Goal: Register for event/course

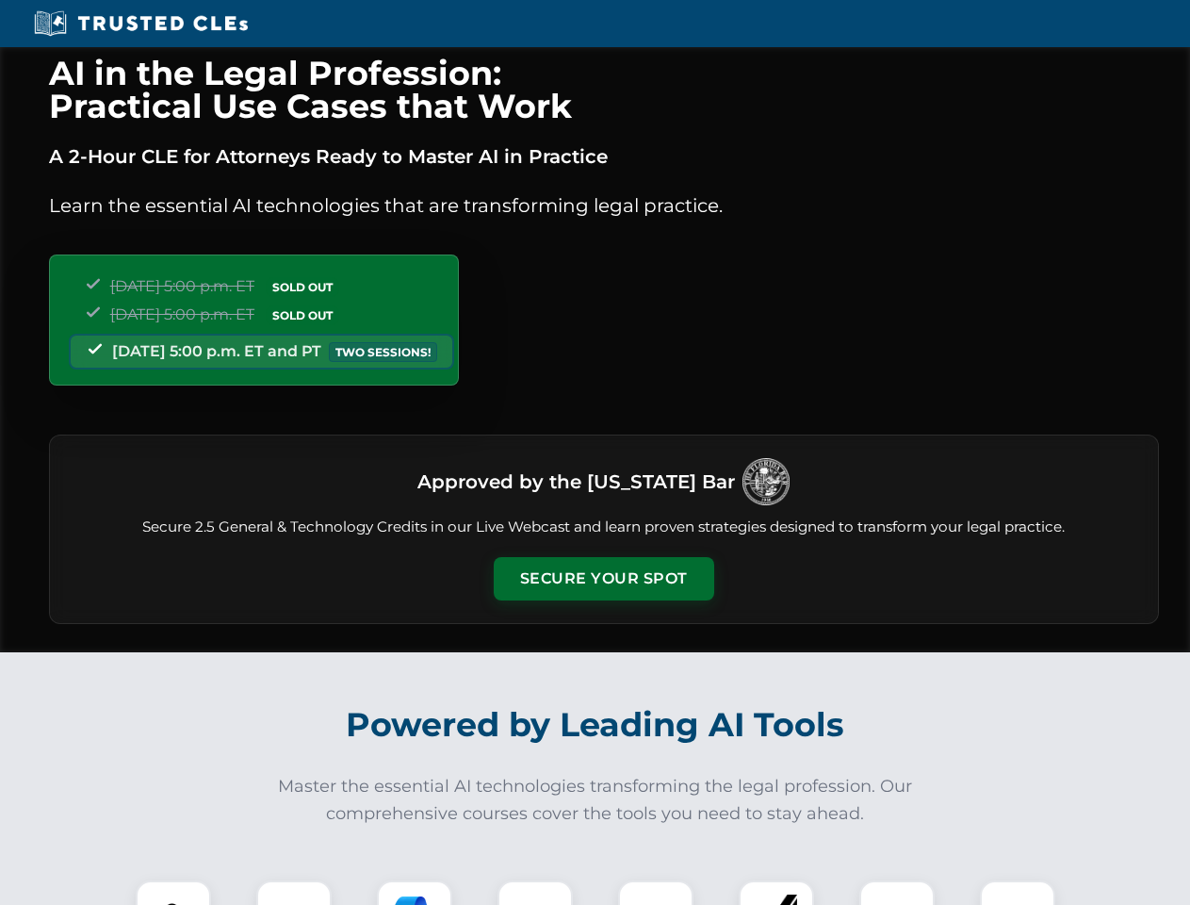
click at [603, 579] on button "Secure Your Spot" at bounding box center [604, 578] width 220 height 43
click at [173, 892] on img at bounding box center [173, 917] width 55 height 55
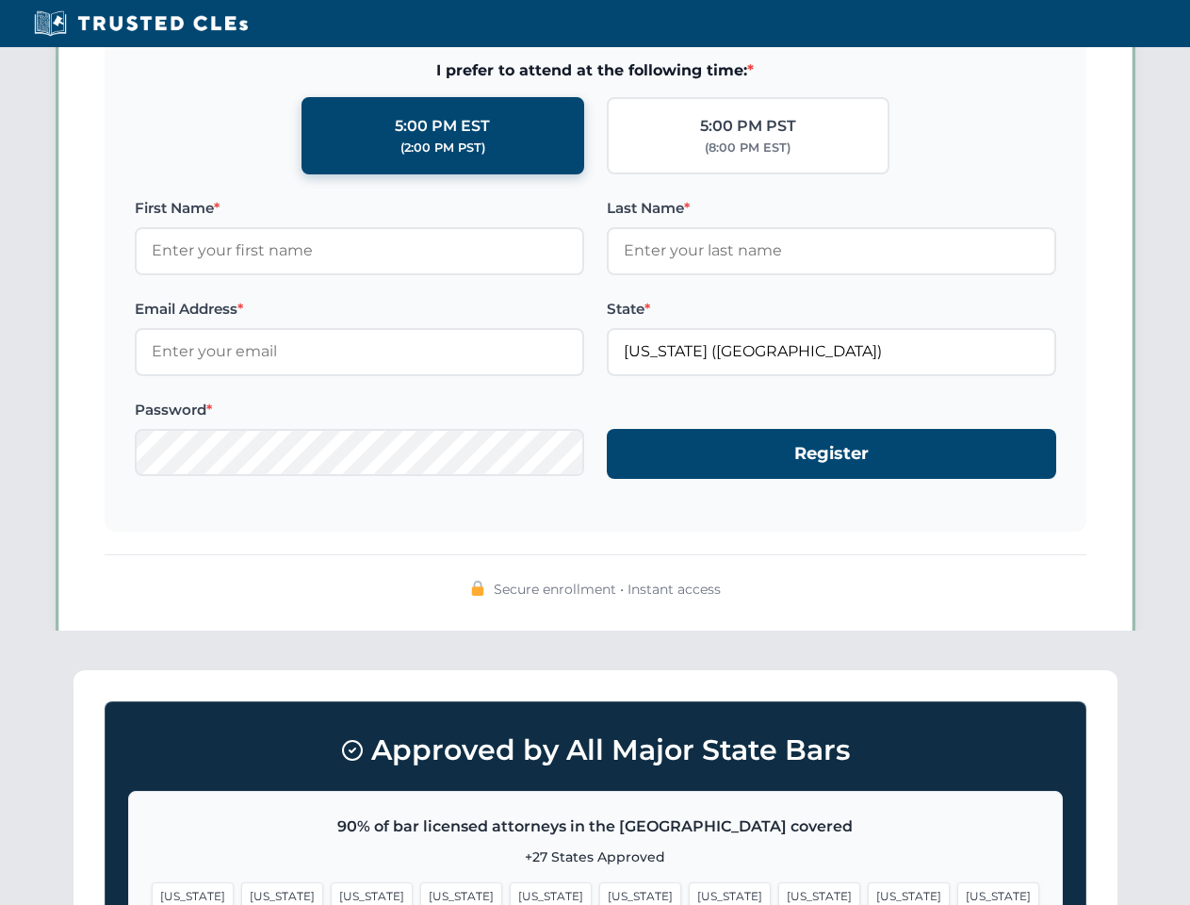
click at [689, 892] on span "[US_STATE]" at bounding box center [730, 895] width 82 height 27
click at [868, 892] on span "[US_STATE]" at bounding box center [909, 895] width 82 height 27
